Goal: Transaction & Acquisition: Purchase product/service

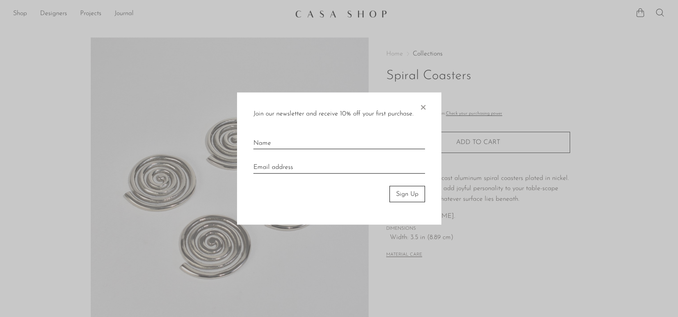
click at [423, 107] on span "×" at bounding box center [423, 105] width 8 height 26
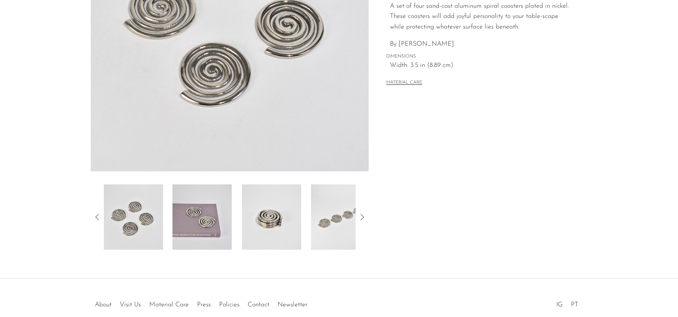
scroll to position [174, 0]
click at [264, 228] on img at bounding box center [271, 215] width 59 height 65
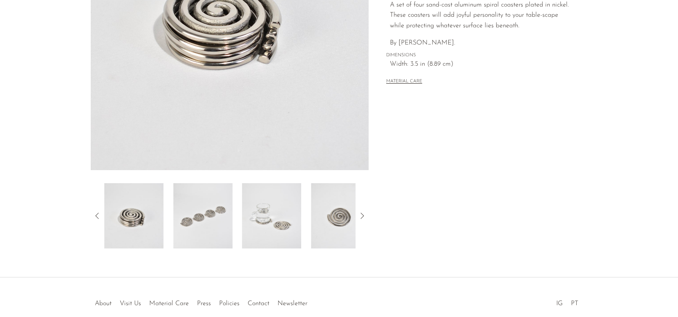
click at [313, 223] on img at bounding box center [340, 215] width 59 height 65
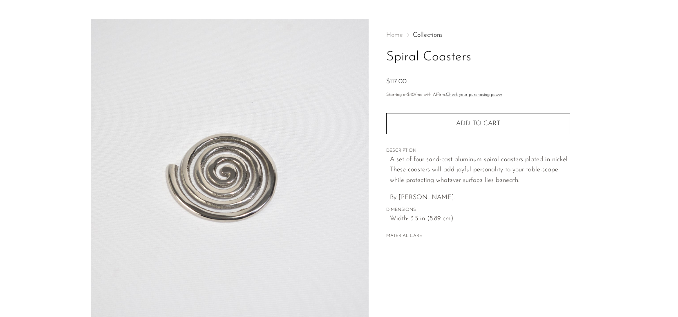
scroll to position [0, 0]
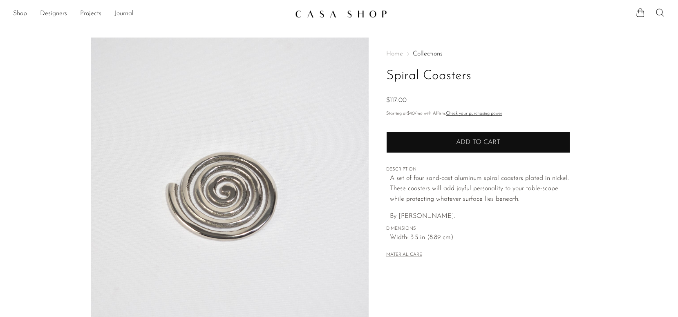
click at [444, 148] on button "Add to cart" at bounding box center [478, 142] width 184 height 21
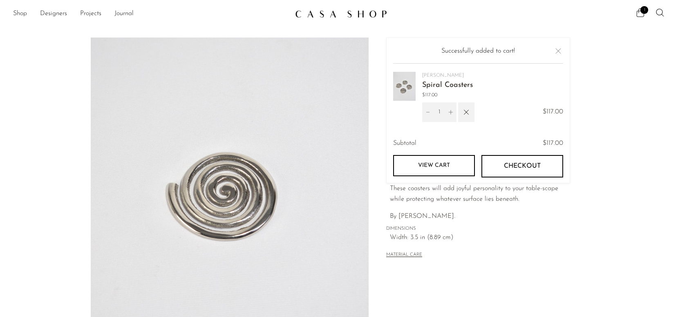
click at [494, 167] on button "Checkout" at bounding box center [522, 166] width 82 height 22
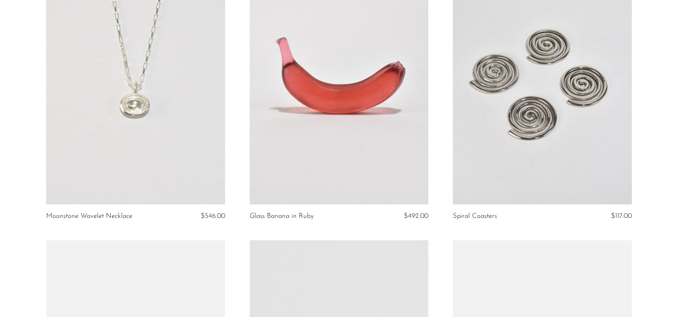
scroll to position [695, 0]
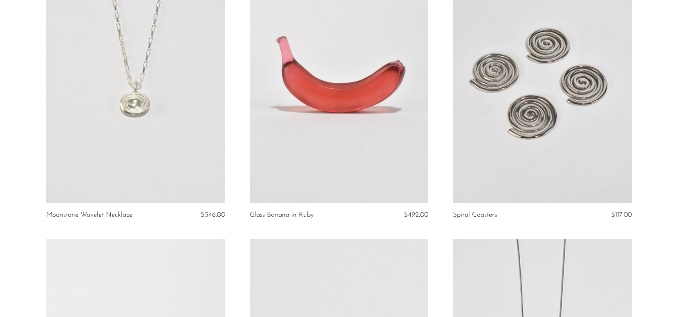
click at [556, 117] on link at bounding box center [542, 78] width 179 height 250
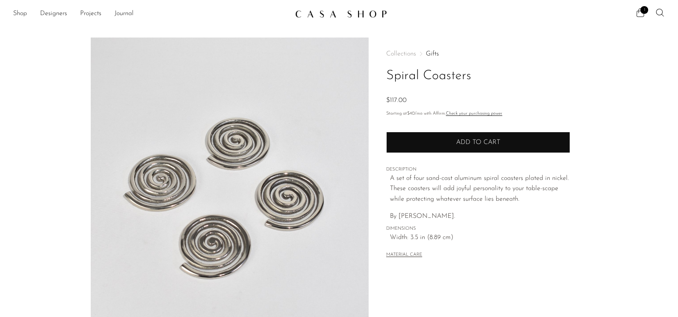
click at [483, 141] on span "Add to cart" at bounding box center [478, 142] width 44 height 7
